Goal: Information Seeking & Learning: Learn about a topic

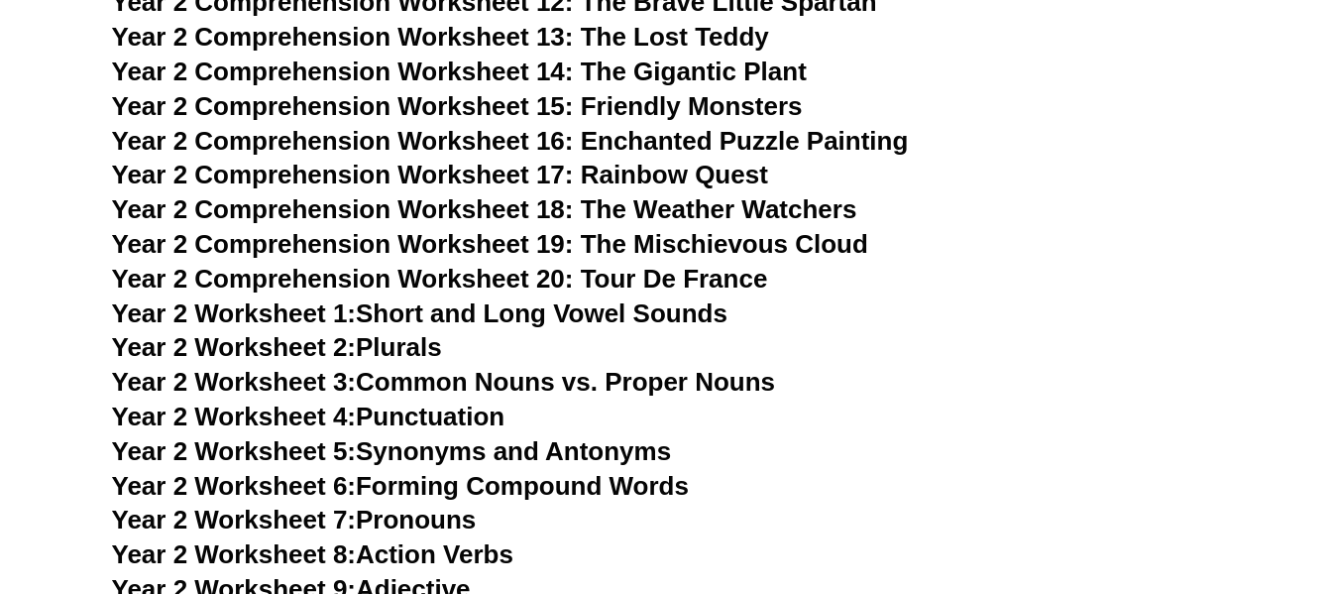
scroll to position [4956, 0]
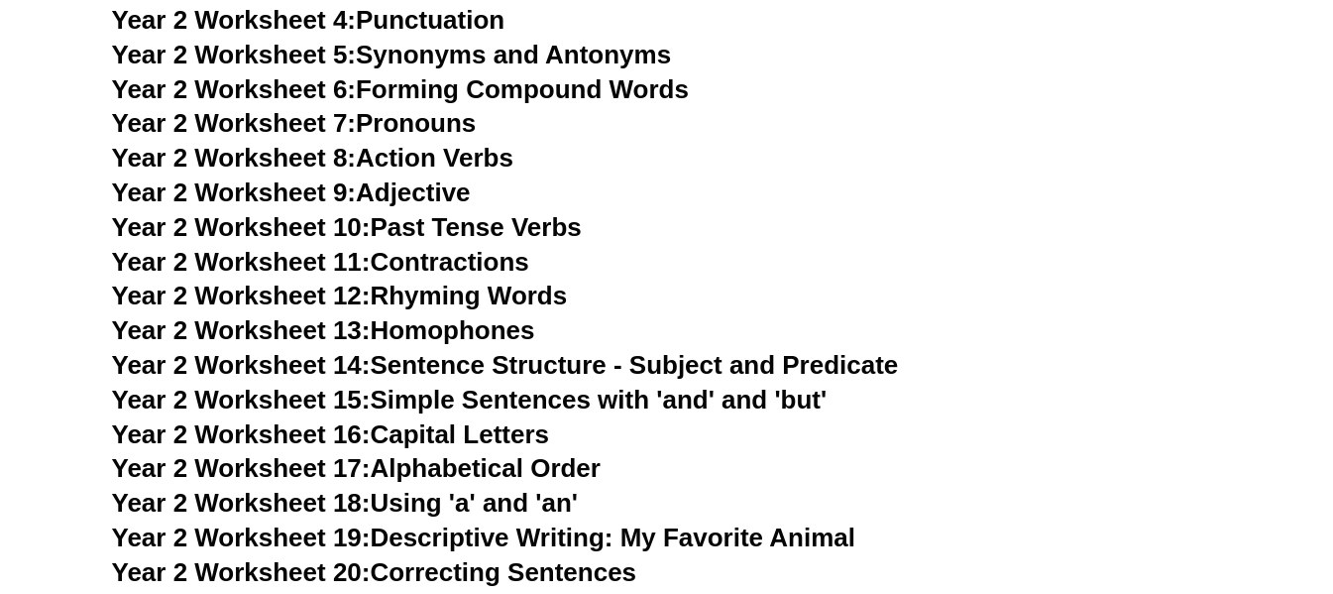
click at [421, 195] on link "Year 2 Worksheet 9: Adjective" at bounding box center [291, 192] width 359 height 30
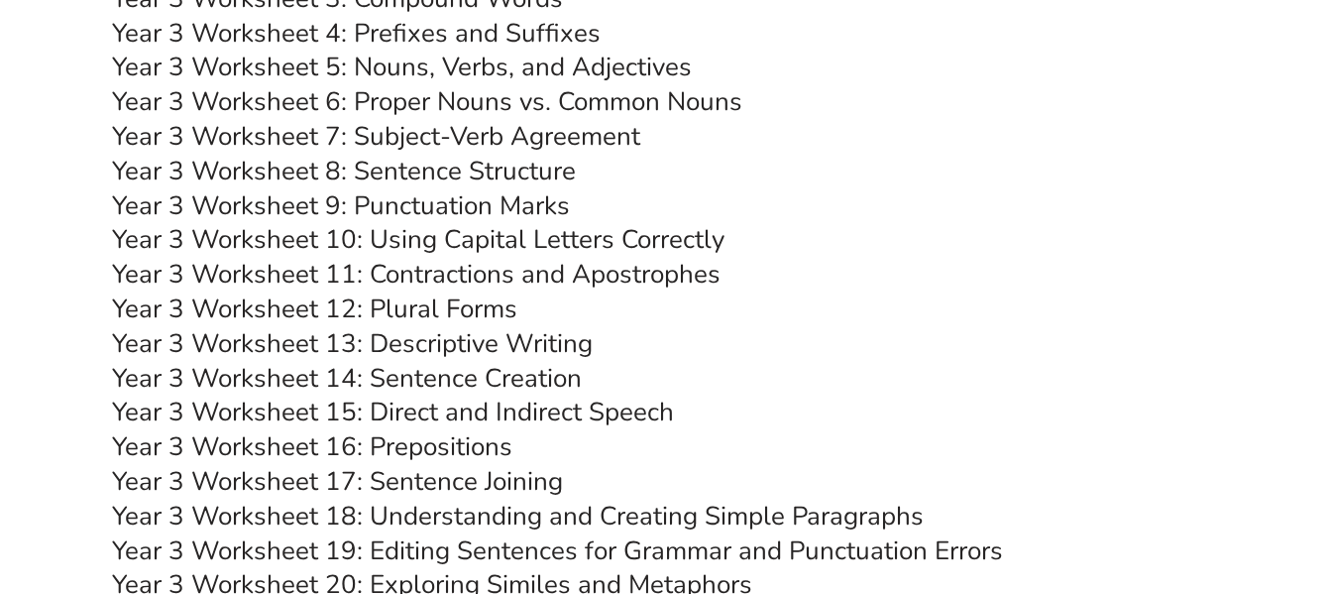
scroll to position [6343, 0]
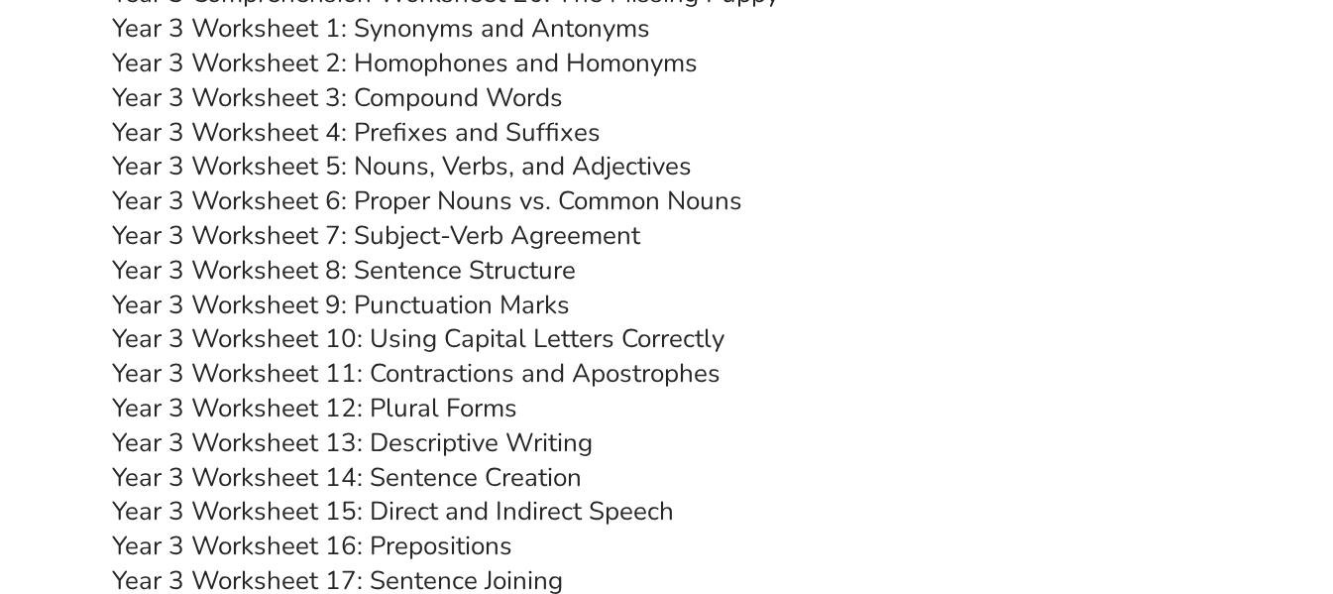
click at [513, 169] on link "Year 3 Worksheet 5: Nouns, Verbs, and Adjectives" at bounding box center [402, 166] width 580 height 35
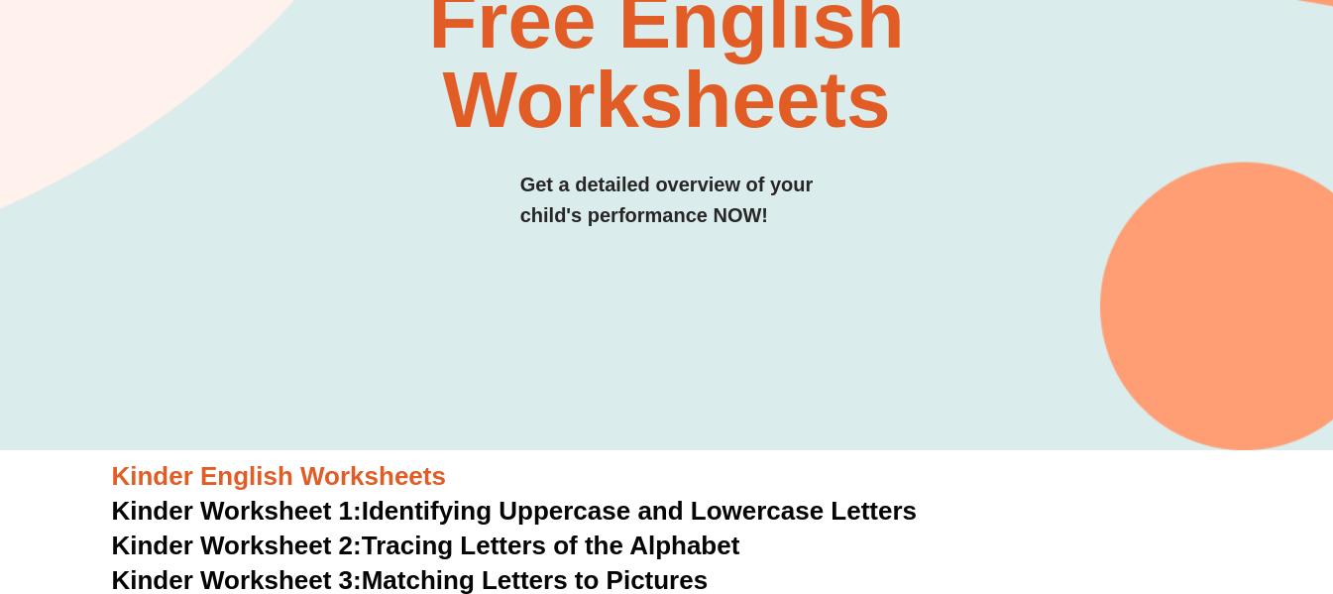
scroll to position [0, 0]
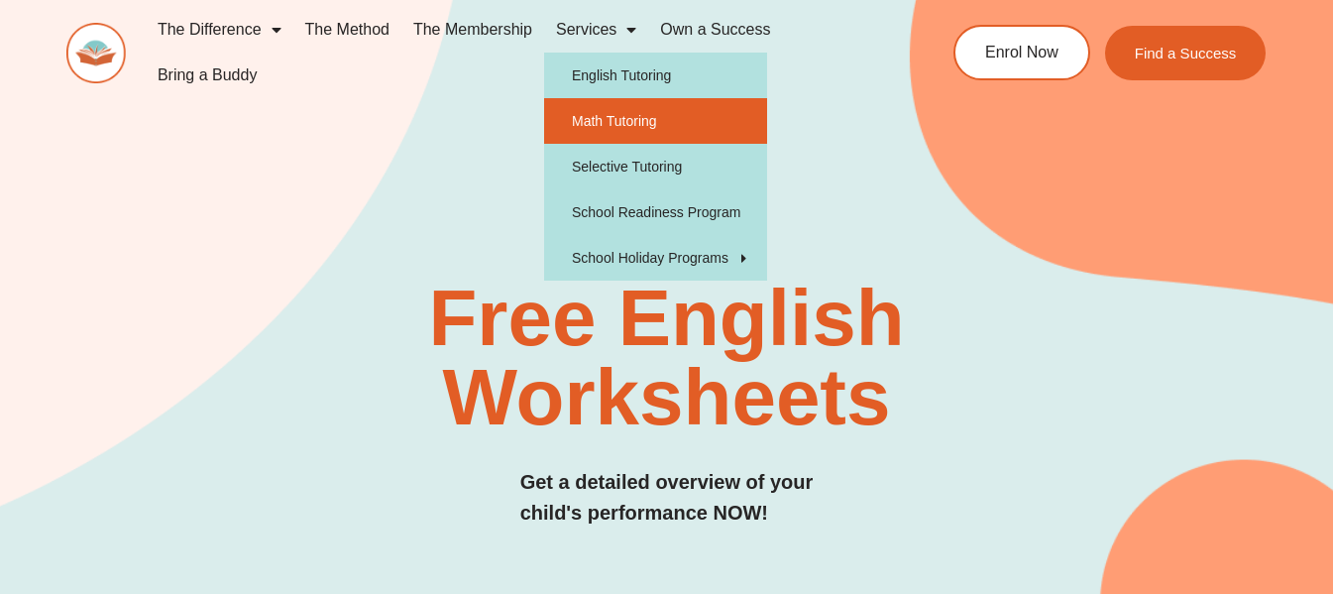
click at [614, 123] on link "Math Tutoring" at bounding box center [655, 121] width 223 height 46
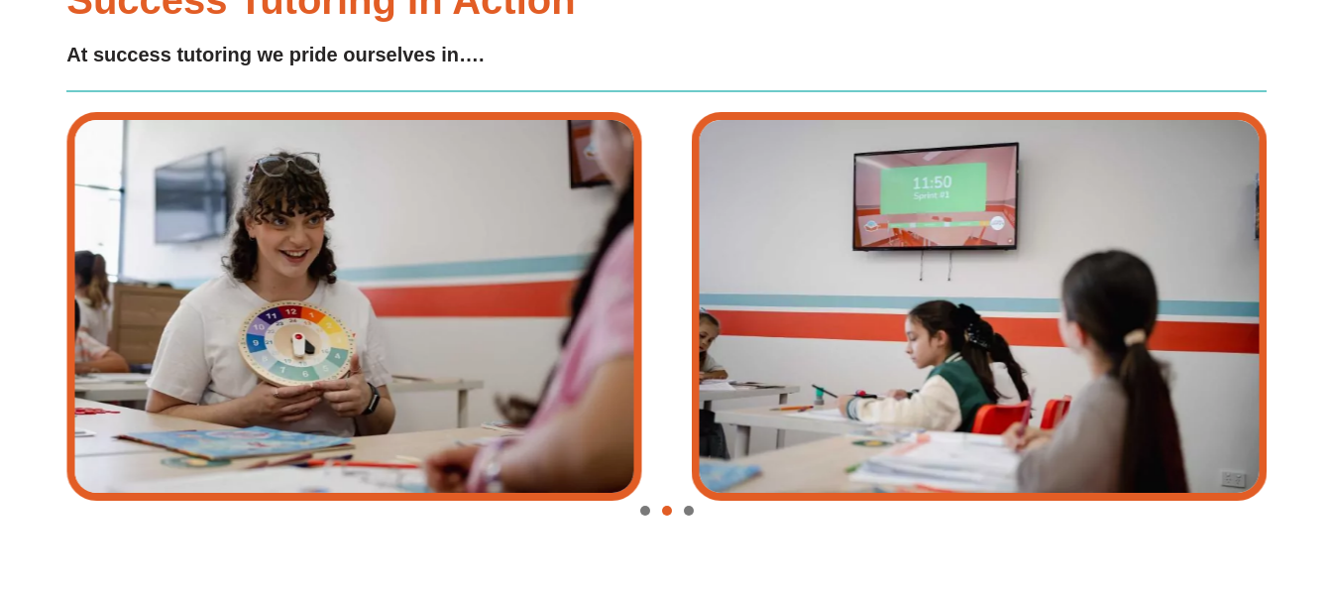
scroll to position [3464, 0]
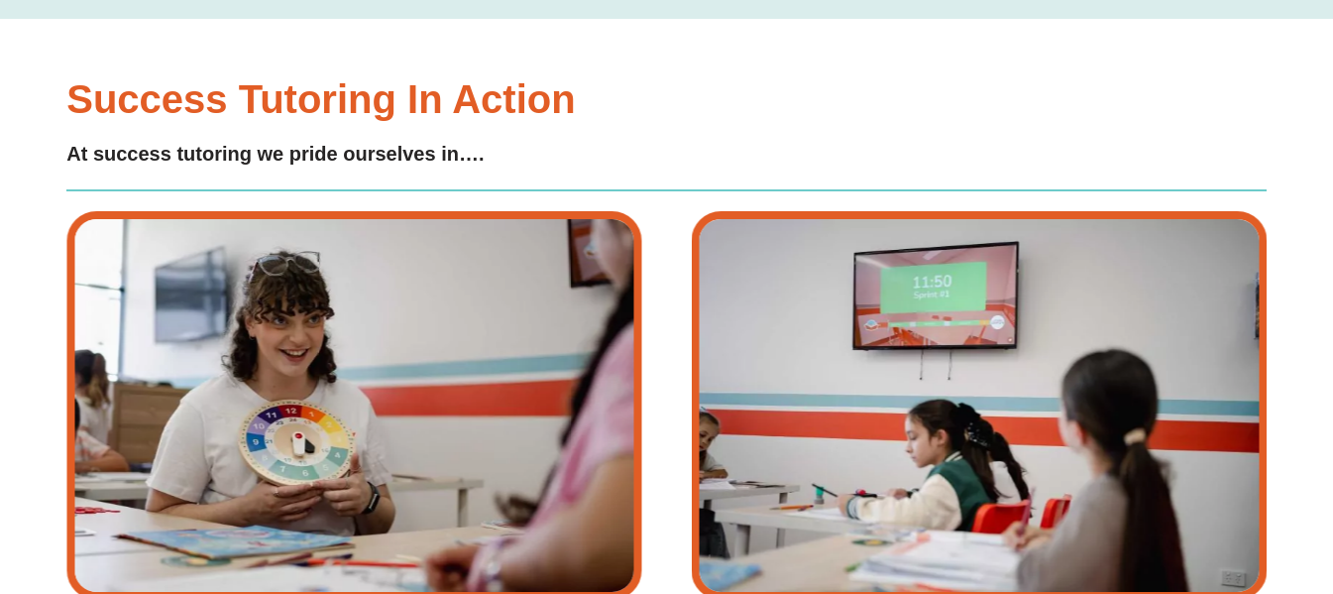
type input "*"
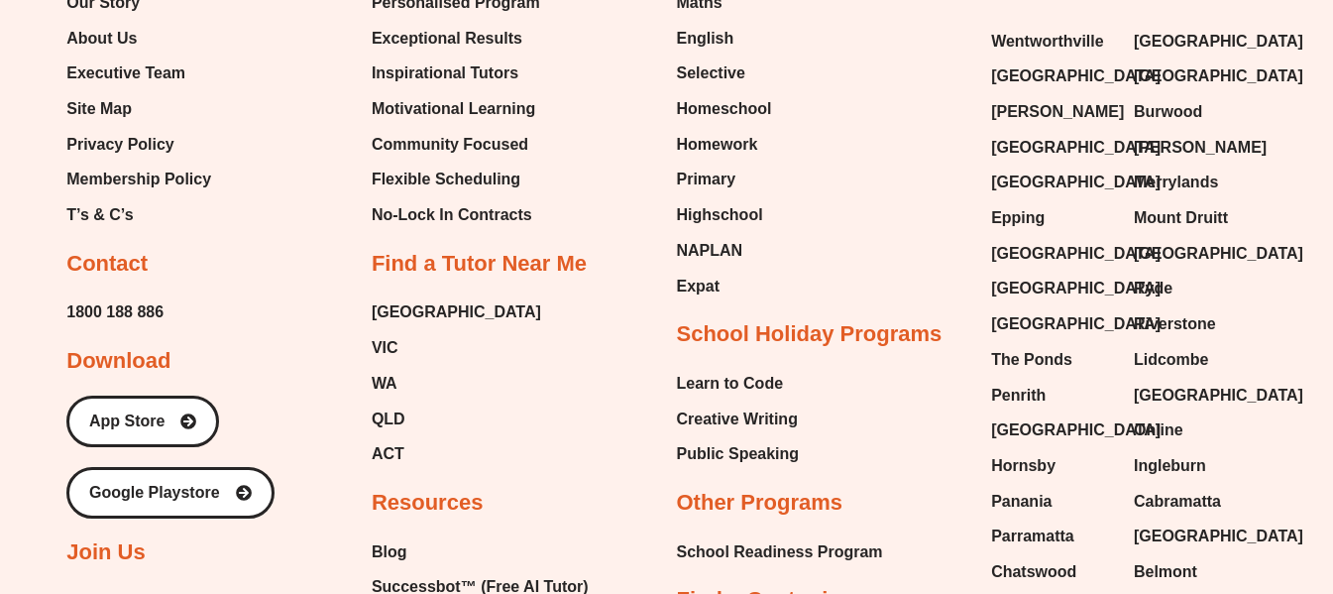
scroll to position [6834, 0]
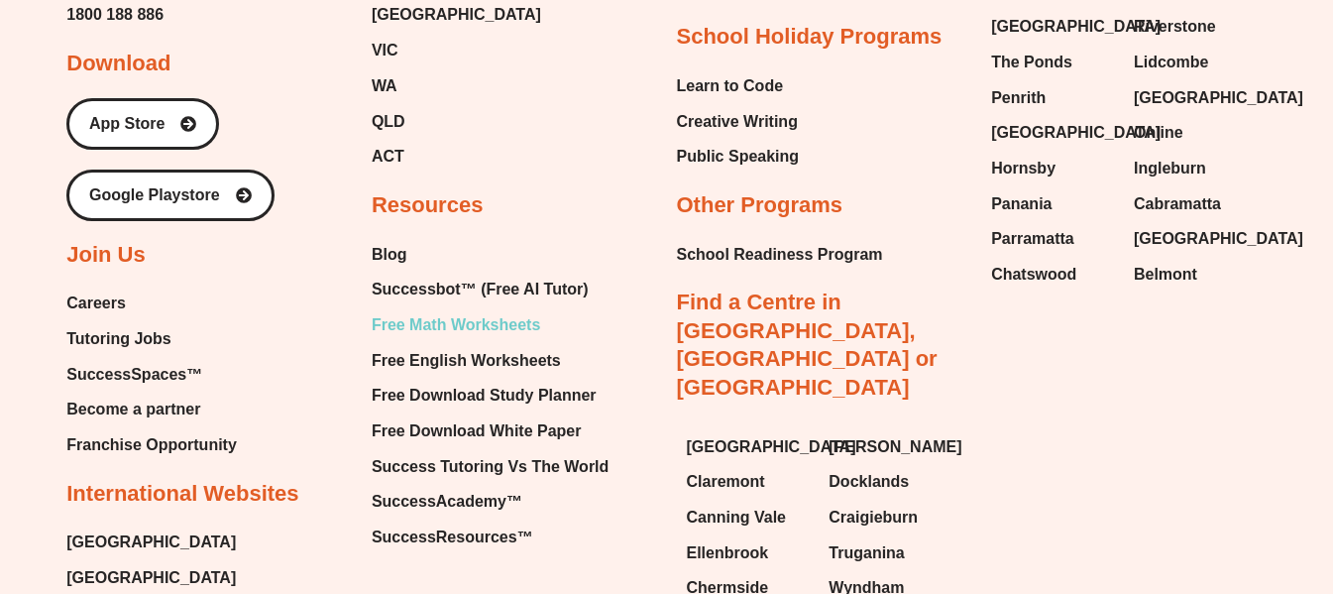
click at [480, 324] on span "Free Math Worksheets" at bounding box center [456, 325] width 168 height 30
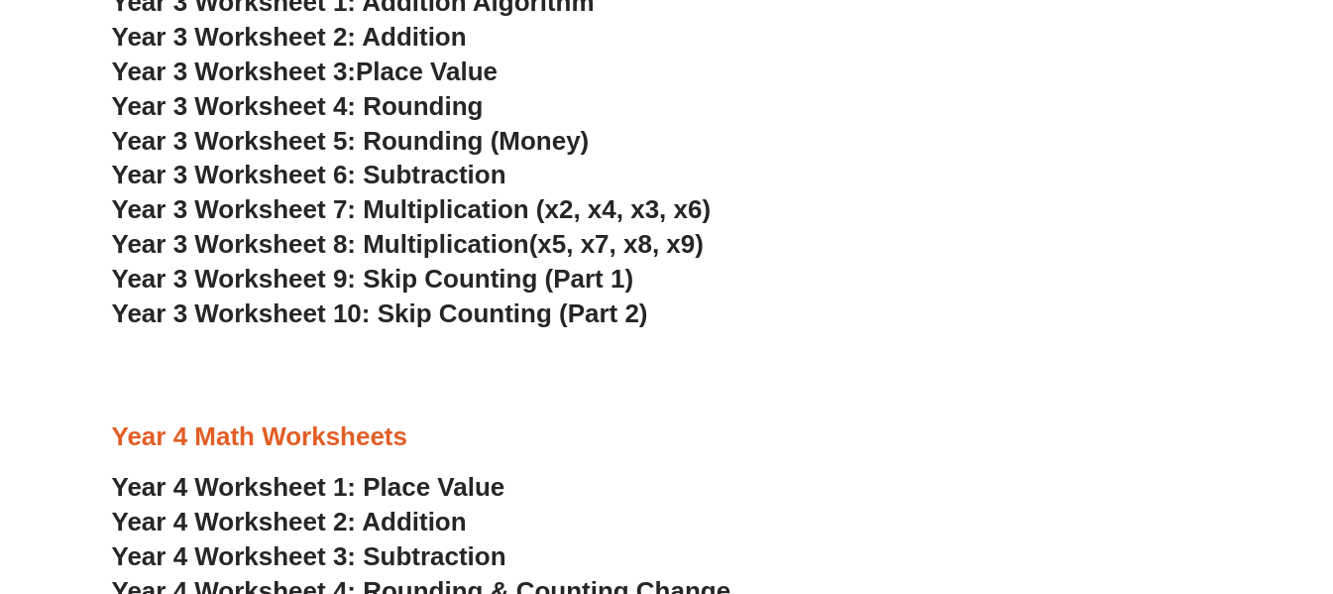
scroll to position [2477, 0]
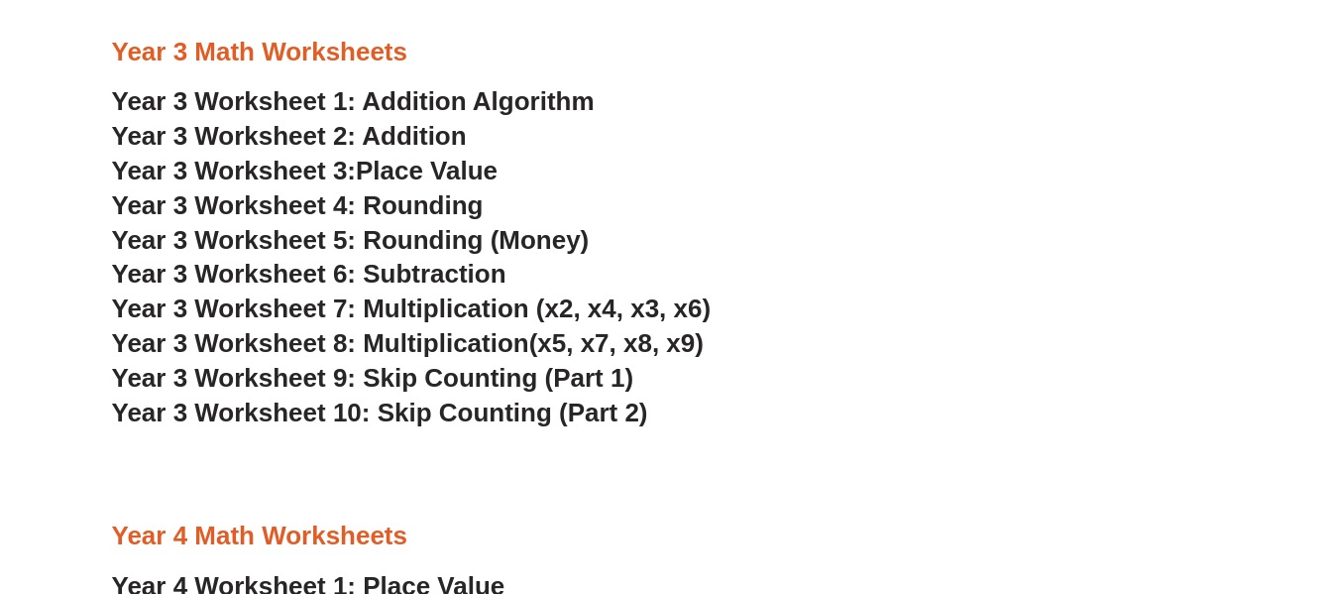
click at [436, 167] on span "Place Value" at bounding box center [427, 171] width 142 height 30
click at [450, 278] on span "Year 3 Worksheet 6: Subtraction" at bounding box center [309, 274] width 394 height 30
click at [491, 371] on span "Year 3 Worksheet 9: Skip Counting (Part 1)" at bounding box center [373, 378] width 522 height 30
click at [489, 412] on span "Year 3 Worksheet 10: Skip Counting (Part 2)" at bounding box center [380, 412] width 536 height 30
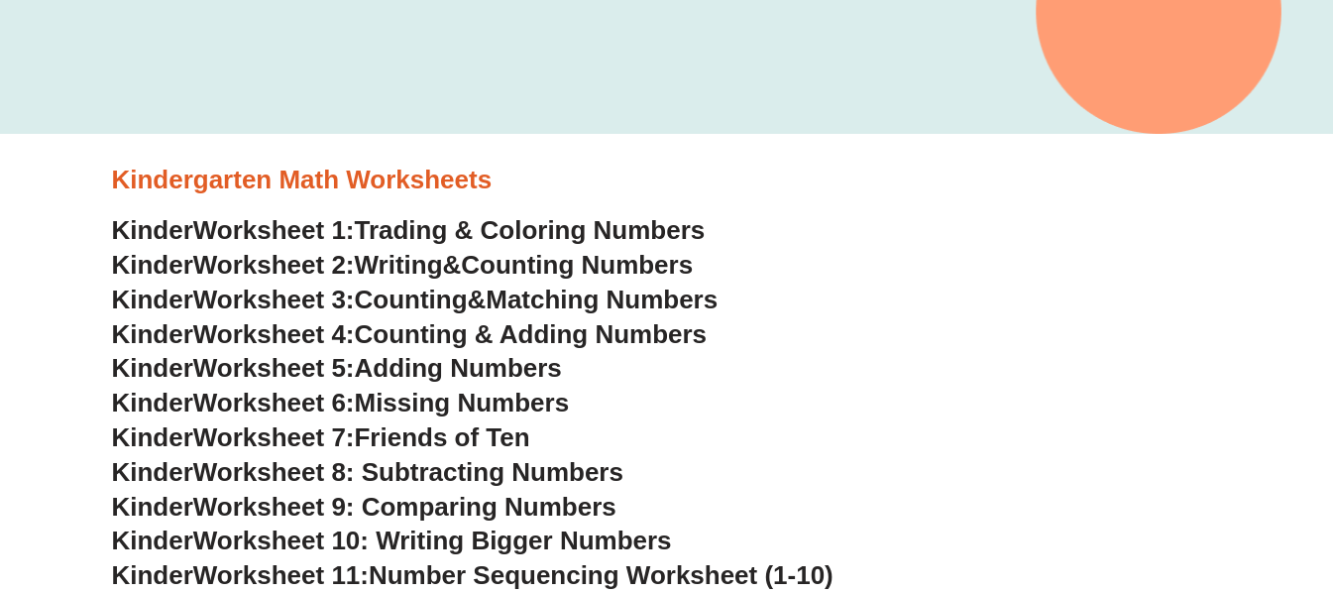
scroll to position [0, 0]
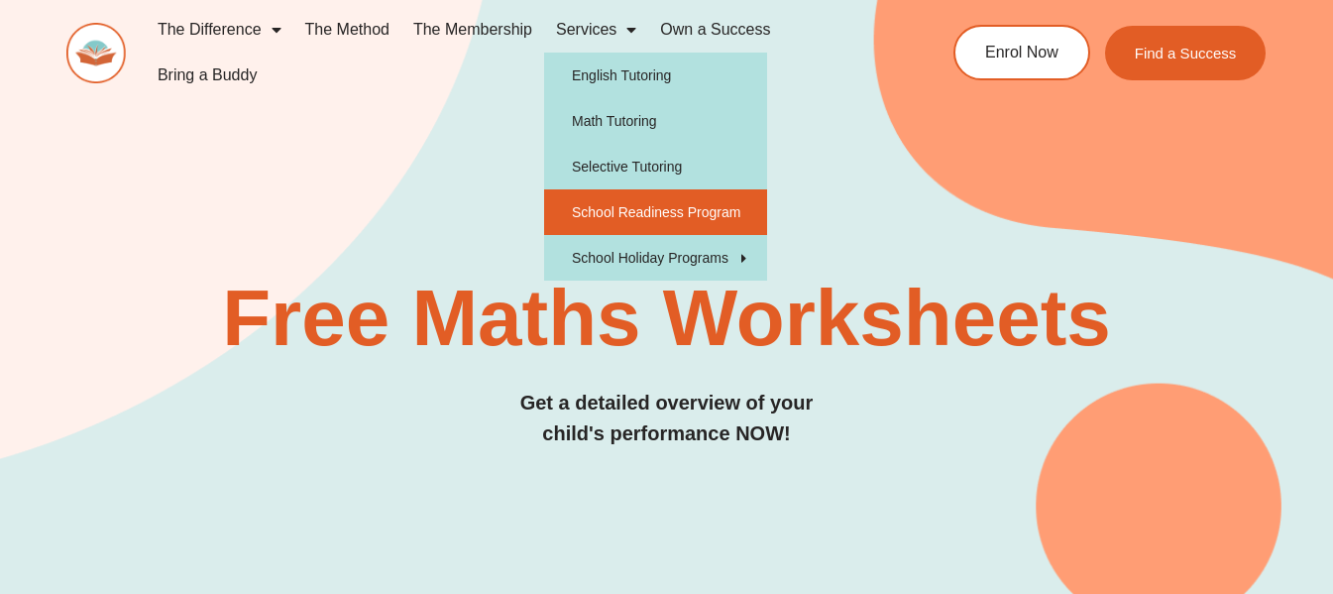
click at [664, 221] on link "School Readiness Program" at bounding box center [655, 212] width 223 height 46
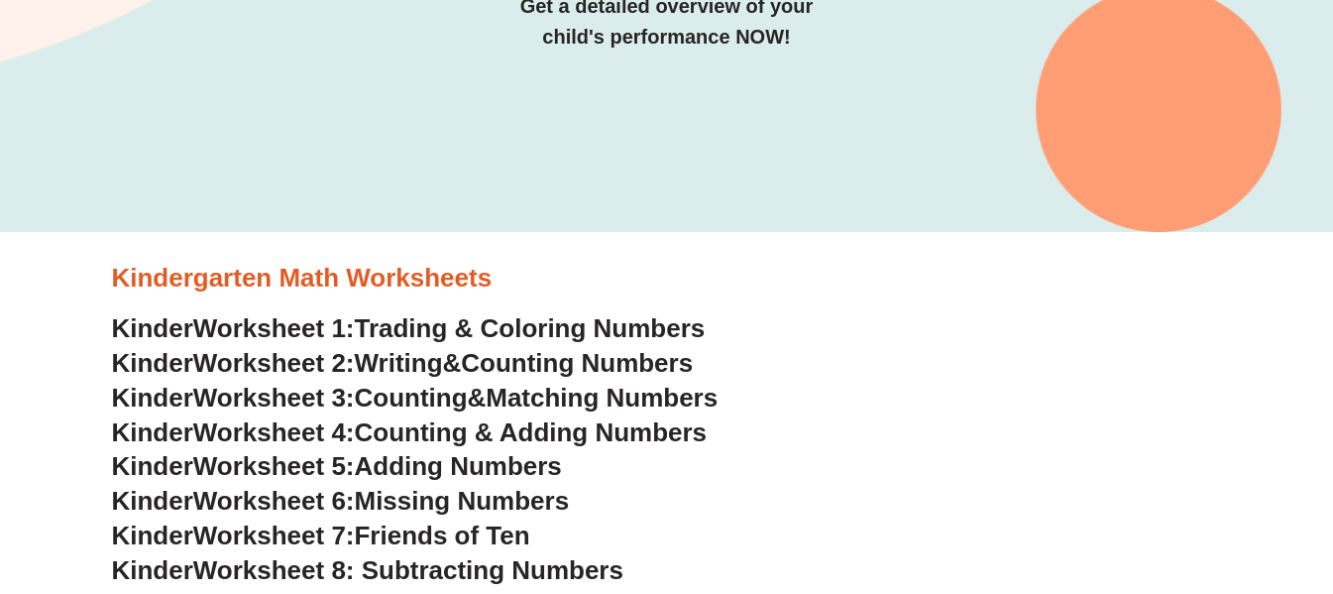
scroll to position [496, 0]
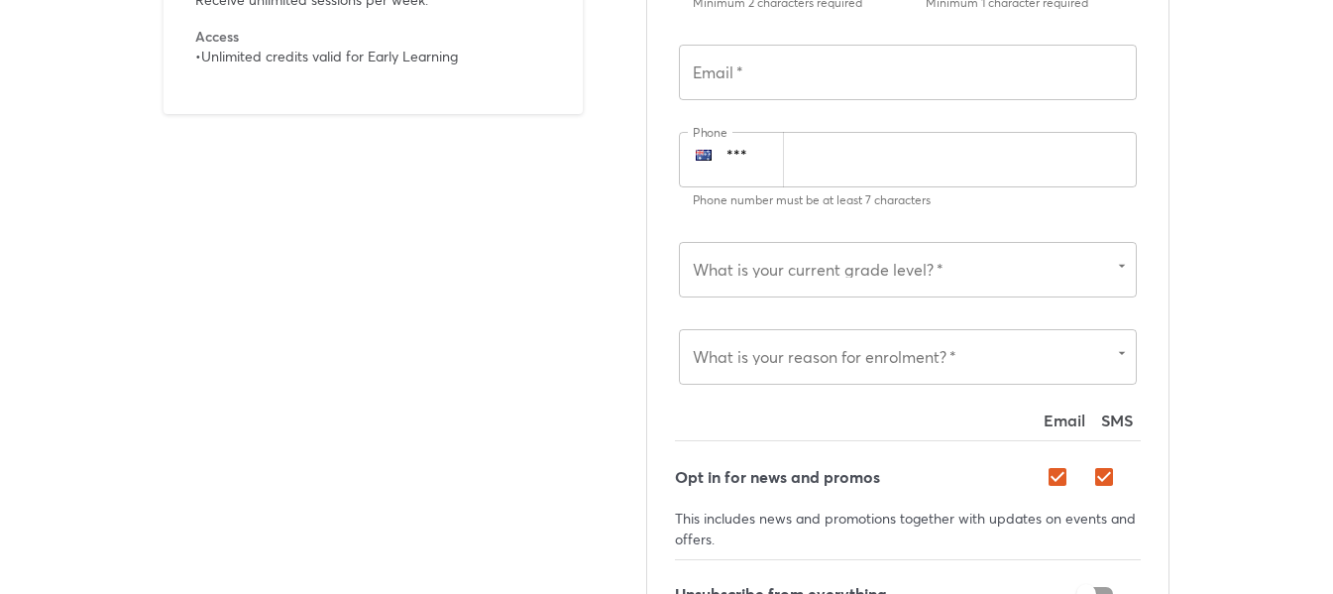
scroll to position [5141, 0]
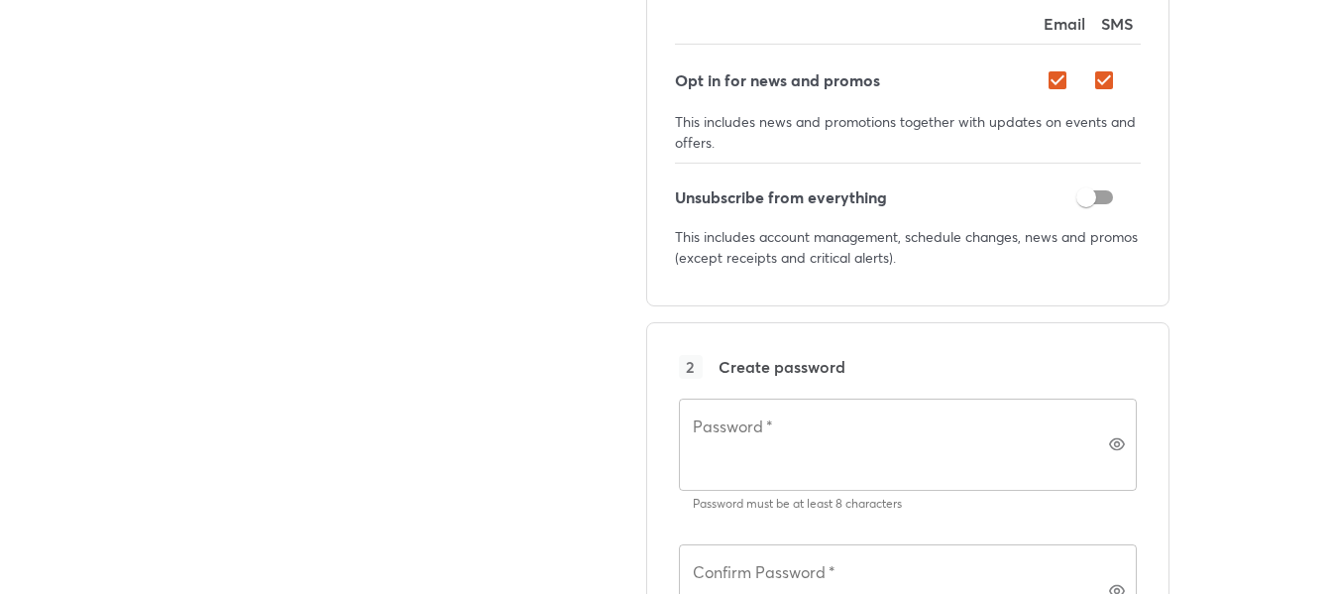
type input "*"
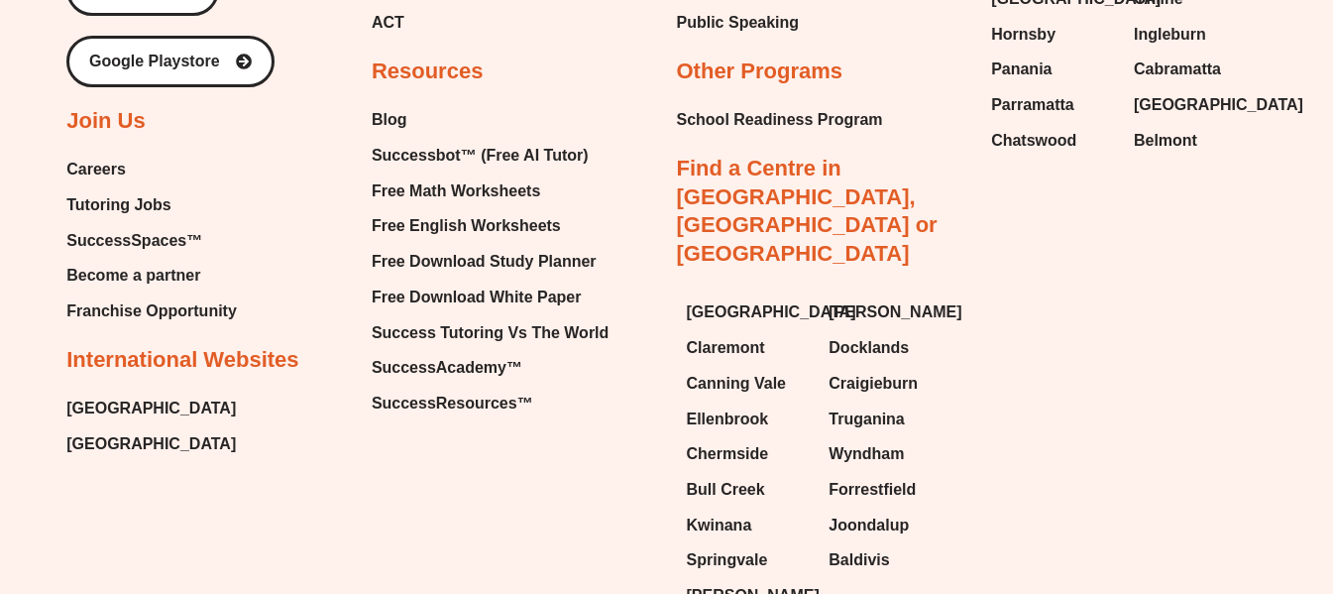
scroll to position [8150, 0]
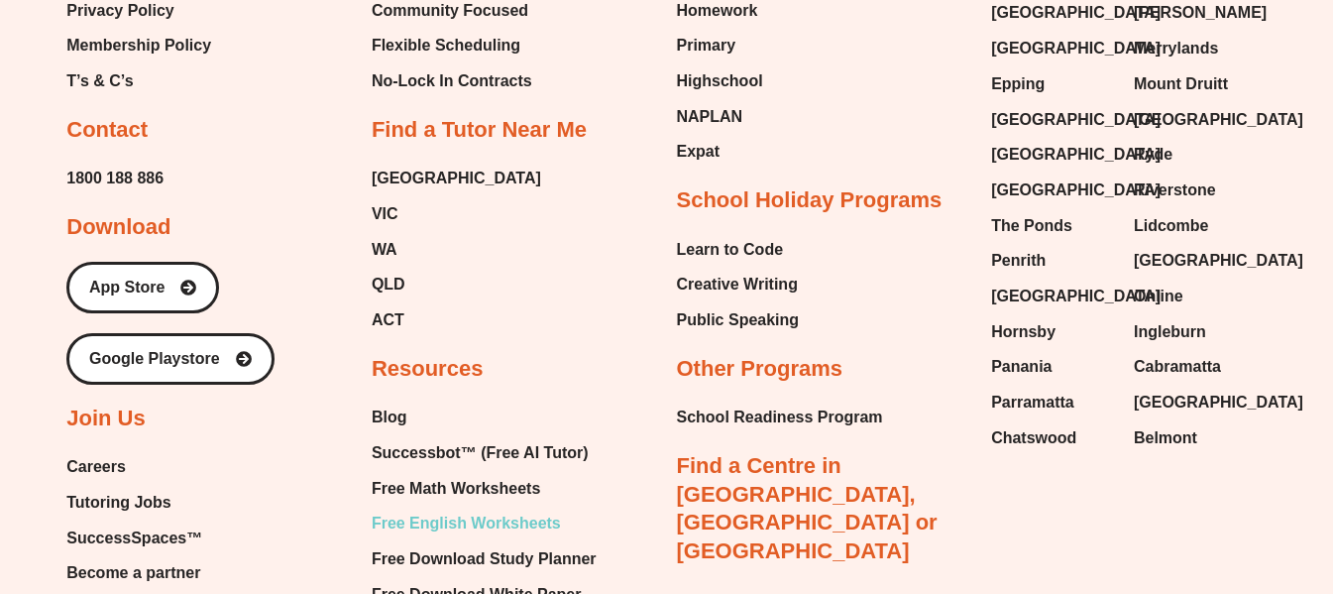
click at [471, 508] on span "Free English Worksheets" at bounding box center [466, 523] width 189 height 30
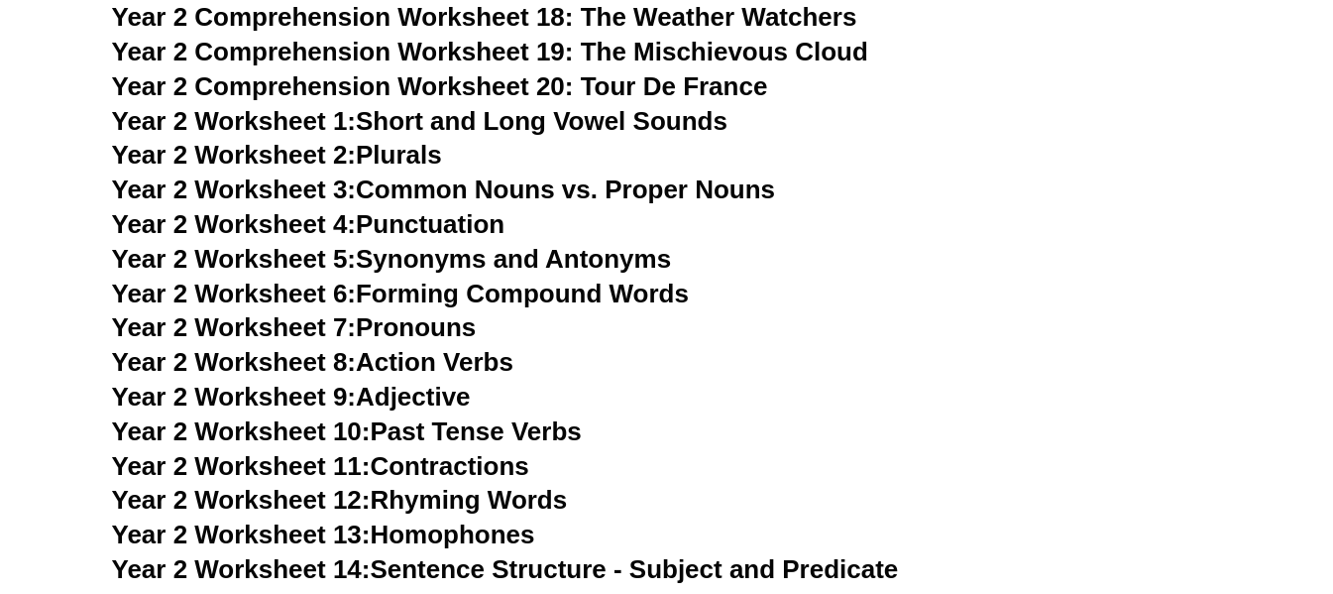
scroll to position [5049, 0]
